Goal: Task Accomplishment & Management: Complete application form

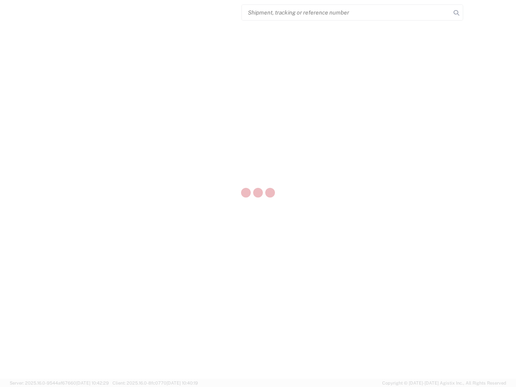
select select "US"
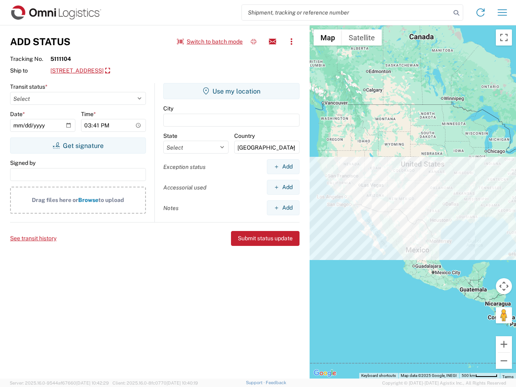
click at [346, 12] on input "search" at bounding box center [346, 12] width 209 height 15
click at [456, 13] on icon at bounding box center [455, 12] width 11 height 11
click at [480, 12] on icon at bounding box center [480, 12] width 13 height 13
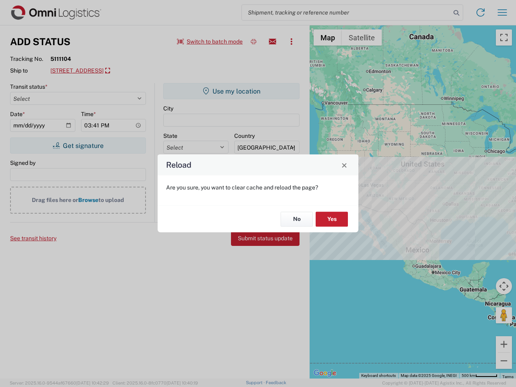
click at [502, 12] on div "Reload Are you sure, you want to clear cache and reload the page? No Yes" at bounding box center [258, 193] width 516 height 387
click at [210, 41] on div "Reload Are you sure, you want to clear cache and reload the page? No Yes" at bounding box center [258, 193] width 516 height 387
click at [253, 41] on div "Reload Are you sure, you want to clear cache and reload the page? No Yes" at bounding box center [258, 193] width 516 height 387
click at [272, 41] on div "Reload Are you sure, you want to clear cache and reload the page? No Yes" at bounding box center [258, 193] width 516 height 387
click at [291, 41] on div "Reload Are you sure, you want to clear cache and reload the page? No Yes" at bounding box center [258, 193] width 516 height 387
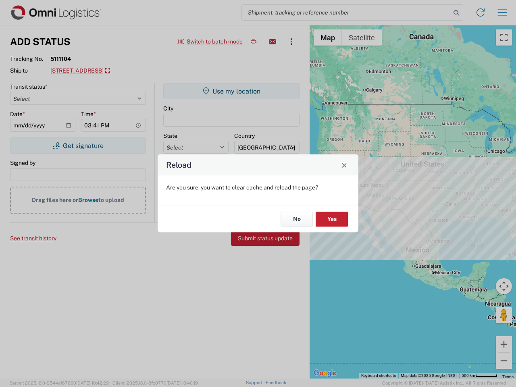
click at [123, 71] on div "Reload Are you sure, you want to clear cache and reload the page? No Yes" at bounding box center [258, 193] width 516 height 387
click at [78, 145] on div "Reload Are you sure, you want to clear cache and reload the page? No Yes" at bounding box center [258, 193] width 516 height 387
